Goal: Entertainment & Leisure: Consume media (video, audio)

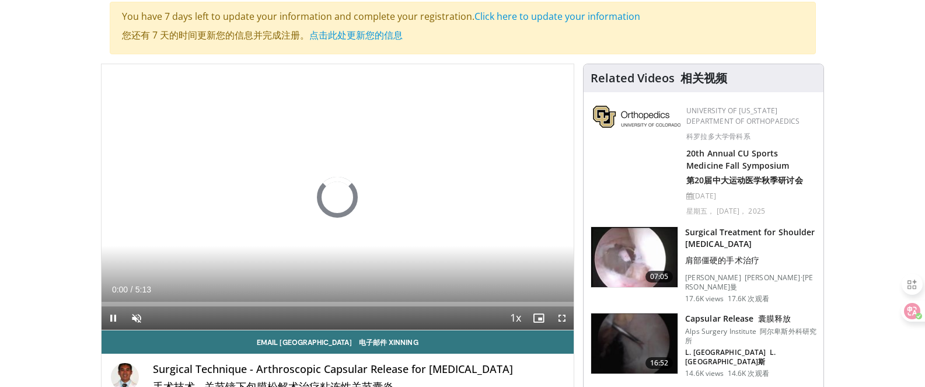
scroll to position [122, 0]
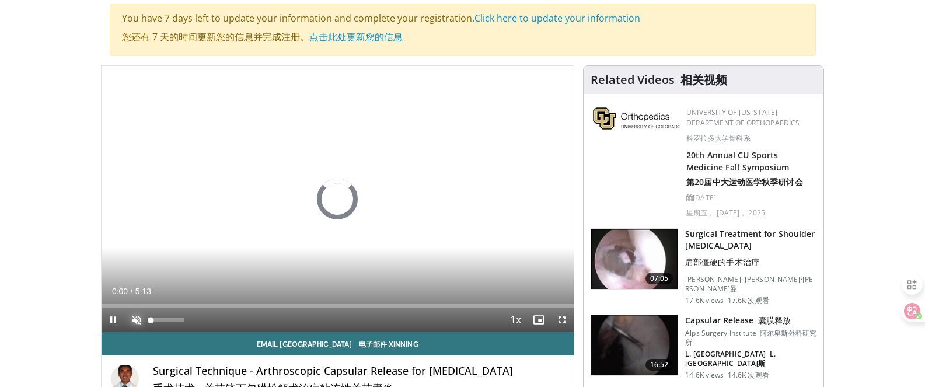
click at [136, 319] on span "Video Player" at bounding box center [136, 319] width 23 height 23
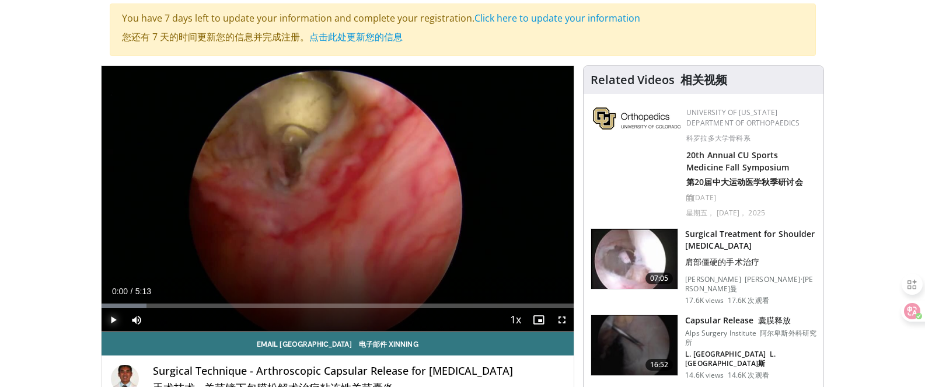
click at [112, 314] on span "Video Player" at bounding box center [113, 319] width 23 height 23
click at [563, 320] on span "Video Player" at bounding box center [561, 319] width 23 height 23
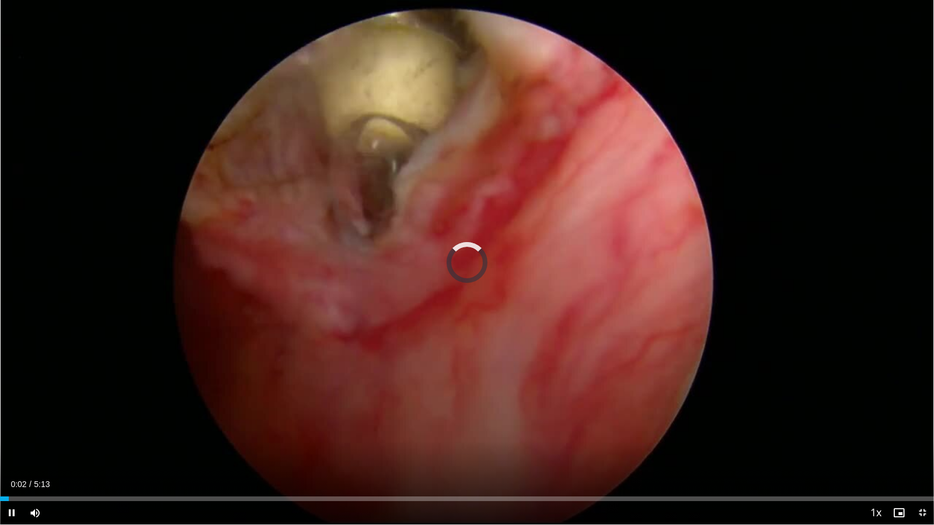
click at [338, 386] on div "Current Time 0:02 / Duration 5:13 Pause Skip Backward Skip Forward Mute 96% Loa…" at bounding box center [467, 512] width 934 height 23
click at [141, 386] on div "Progress Bar" at bounding box center [141, 499] width 1 height 5
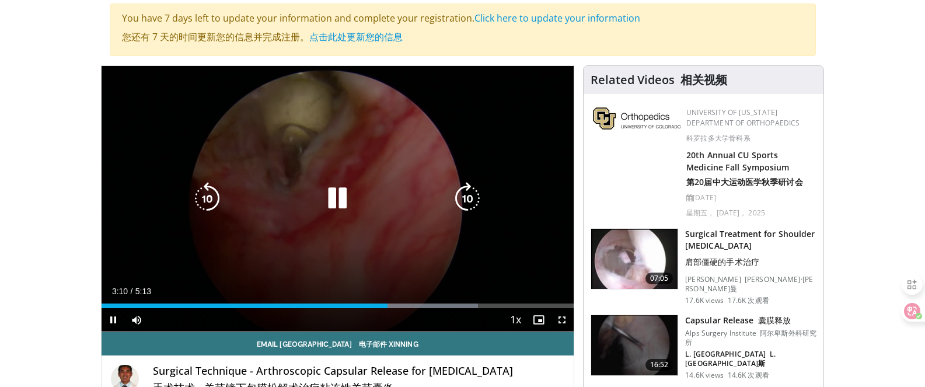
click at [321, 196] on icon "Video Player" at bounding box center [337, 198] width 33 height 33
